Goal: Task Accomplishment & Management: Manage account settings

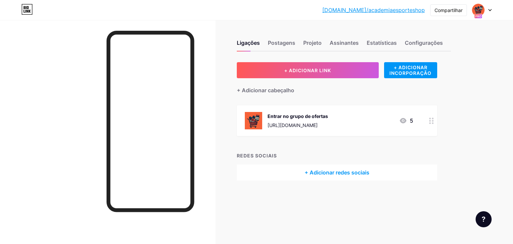
click at [327, 117] on font "Entrar no grupo de ofertas" at bounding box center [298, 116] width 61 height 6
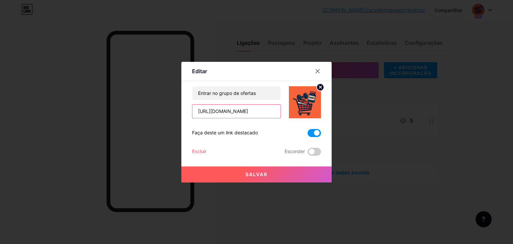
click at [242, 106] on input "[URL][DOMAIN_NAME]" at bounding box center [237, 111] width 88 height 13
paste input "[URL][DOMAIN_NAME]"
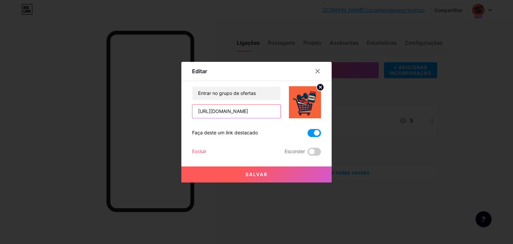
type input "[URL][DOMAIN_NAME]"
click at [274, 174] on button "Salvar" at bounding box center [257, 174] width 150 height 16
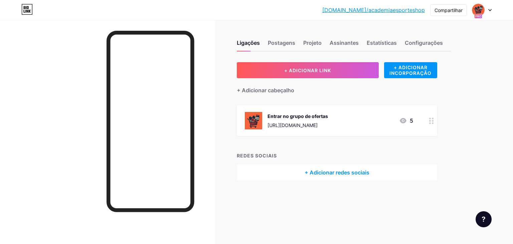
click at [316, 122] on font "[URL][DOMAIN_NAME]" at bounding box center [293, 125] width 50 height 6
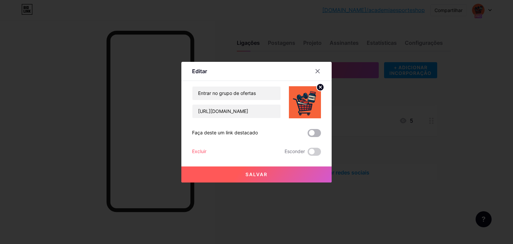
click at [314, 132] on span at bounding box center [314, 133] width 13 height 8
click at [308, 135] on input "checkbox" at bounding box center [308, 135] width 0 height 0
click at [250, 177] on font "Salvar" at bounding box center [257, 174] width 22 height 6
